Goal: Transaction & Acquisition: Obtain resource

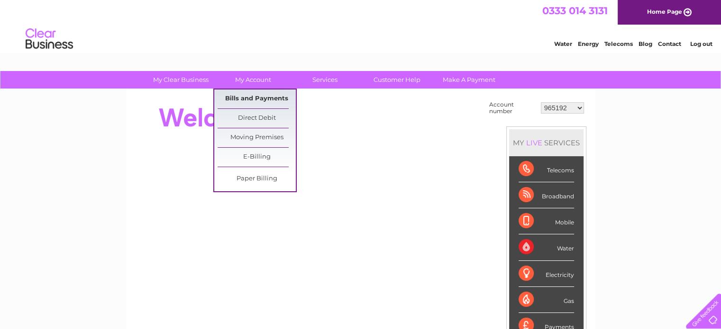
click at [239, 100] on link "Bills and Payments" at bounding box center [256, 99] width 78 height 19
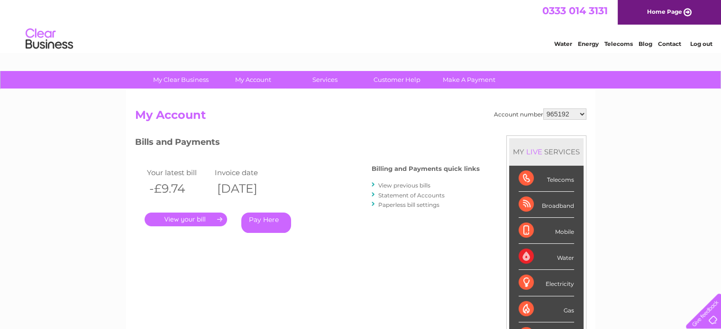
drag, startPoint x: 0, startPoint y: 0, endPoint x: 573, endPoint y: 111, distance: 583.6
click at [573, 111] on select "965192 965193 966655 966660 966661 971377 976181 996293 1122677 1124276 1127927…" at bounding box center [564, 114] width 43 height 11
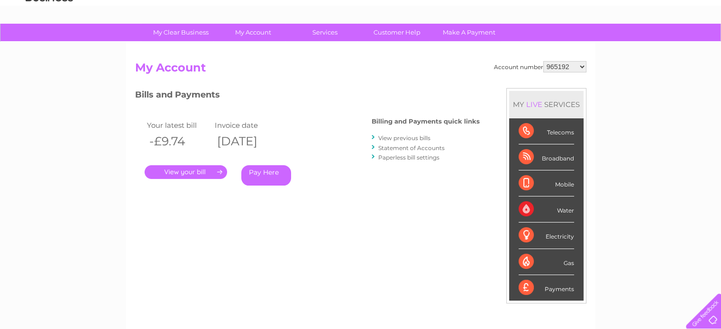
click at [575, 66] on select "965192 965193 966655 966660 966661 971377 976181 996293 1122677 1124276 1127927…" at bounding box center [564, 66] width 43 height 11
select select "30277437"
click at [543, 61] on select "965192 965193 966655 966660 966661 971377 976181 996293 1122677 1124276 1127927…" at bounding box center [564, 66] width 43 height 11
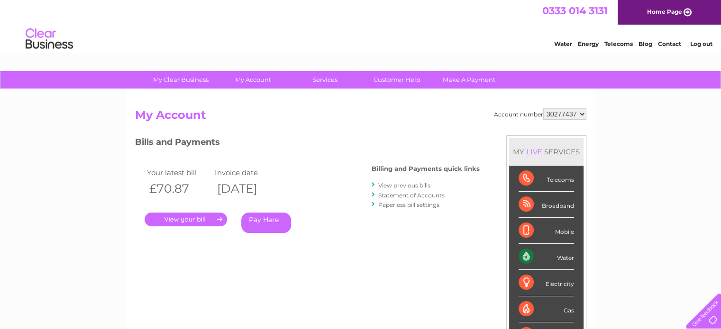
click at [187, 219] on link "." at bounding box center [186, 220] width 82 height 14
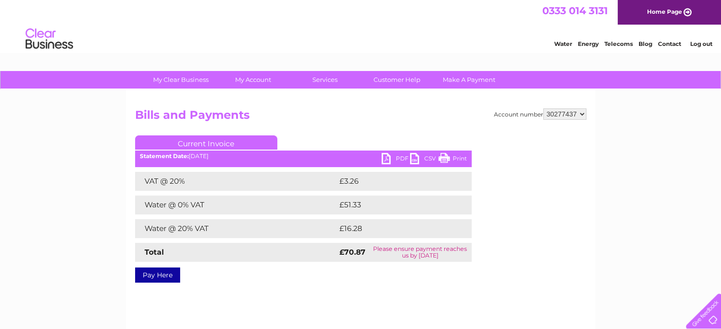
click at [401, 158] on link "PDF" at bounding box center [395, 160] width 28 height 14
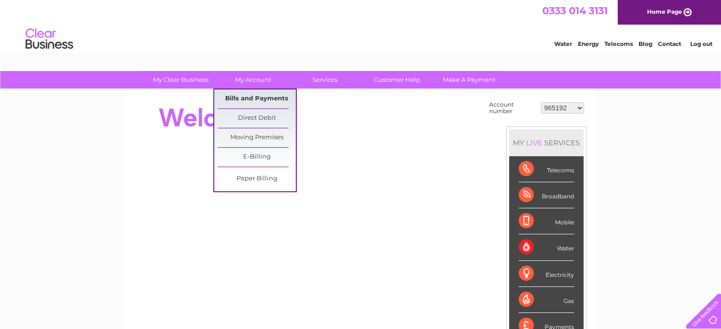
click at [245, 99] on link "Bills and Payments" at bounding box center [256, 99] width 78 height 19
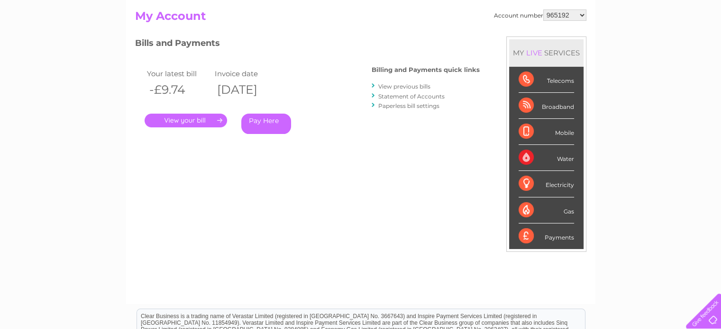
scroll to position [95, 0]
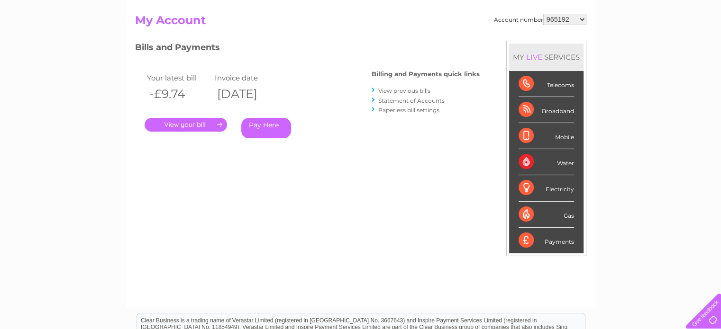
click at [583, 23] on select "965192 965193 966655 966660 966661 971377 976181 996293 1122677 1124276 1127927…" at bounding box center [564, 19] width 43 height 11
select select "30321488"
click at [543, 14] on select "965192 965193 966655 966660 966661 971377 976181 996293 1122677 1124276 1127927…" at bounding box center [564, 19] width 43 height 11
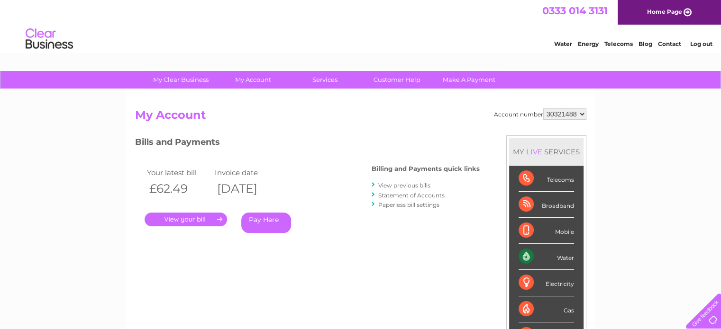
click at [173, 221] on link "." at bounding box center [186, 220] width 82 height 14
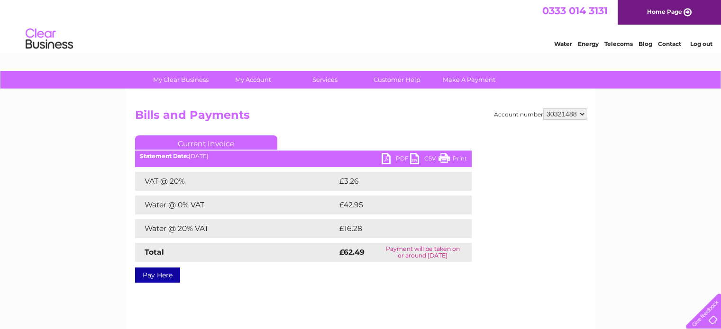
click at [388, 159] on link "PDF" at bounding box center [395, 160] width 28 height 14
